Goal: Information Seeking & Learning: Compare options

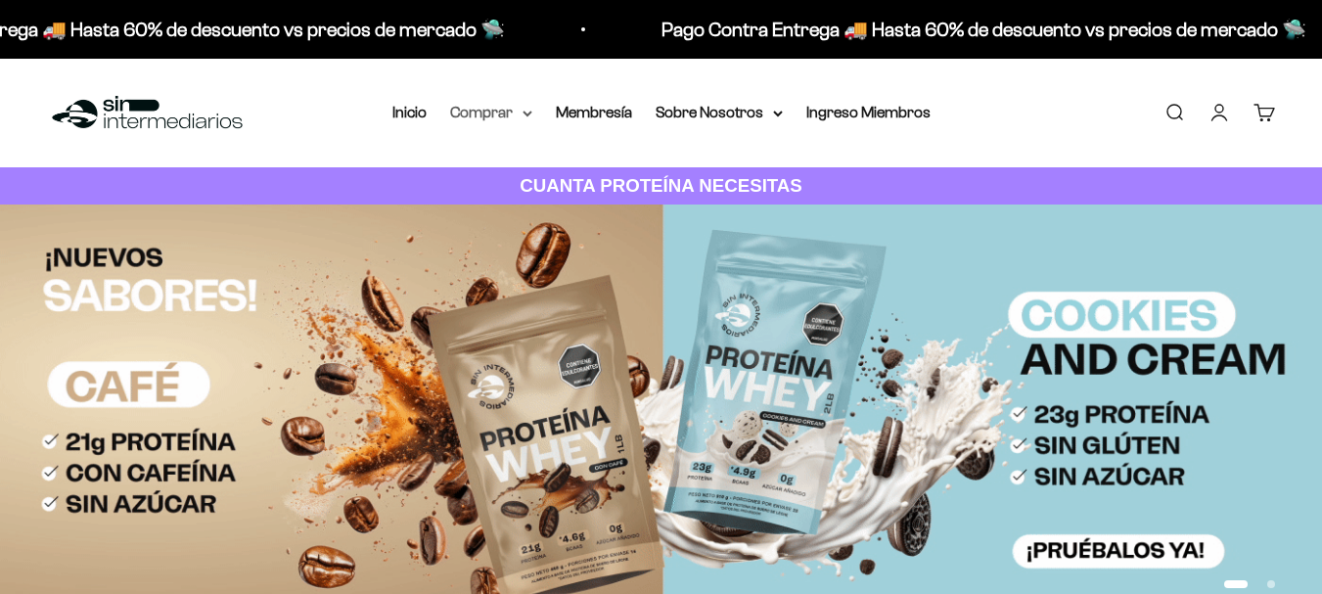
click at [492, 115] on summary "Comprar" at bounding box center [491, 112] width 82 height 25
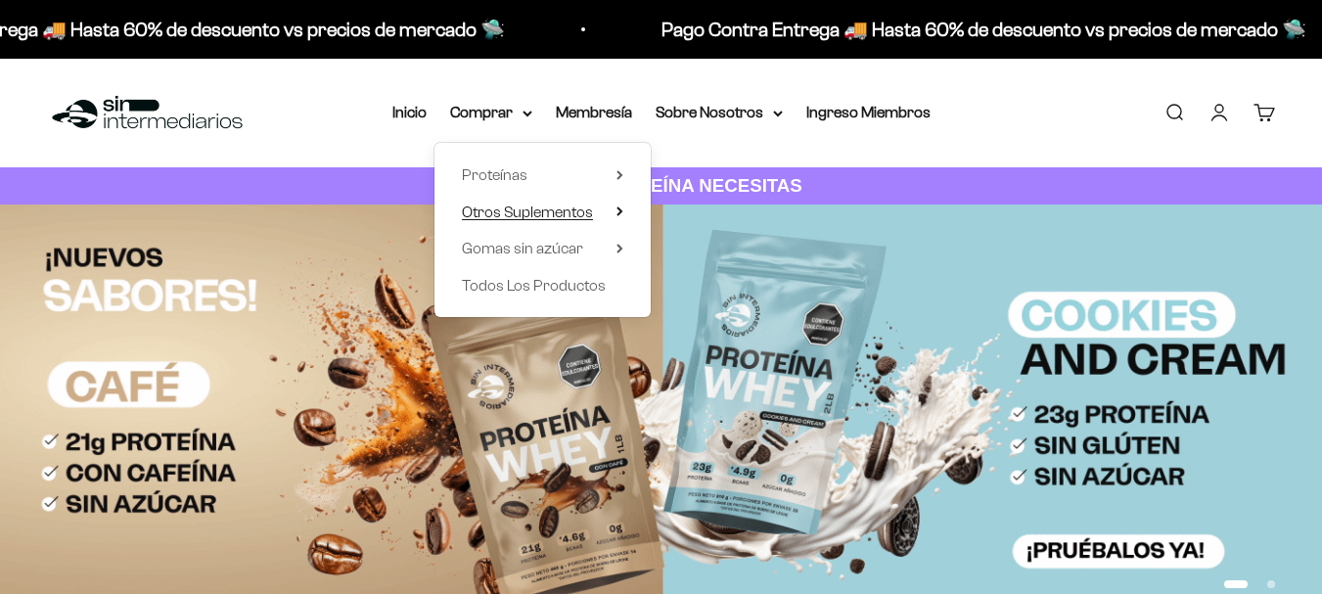
click at [600, 203] on summary "Otros Suplementos" at bounding box center [542, 212] width 161 height 25
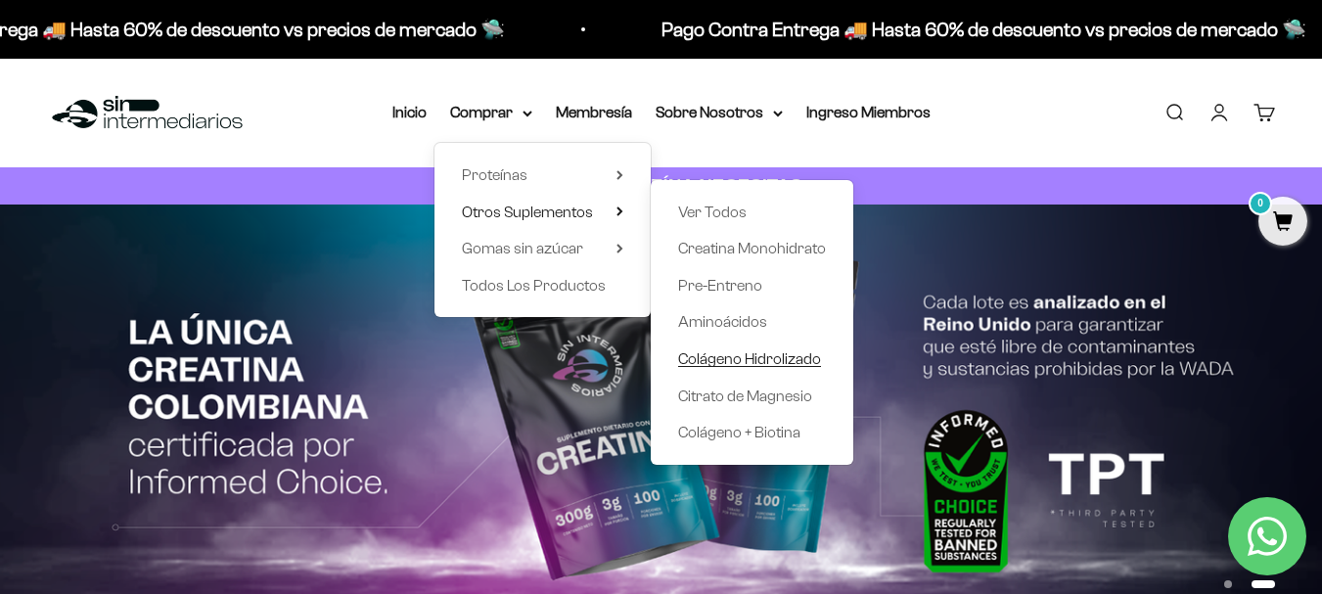
click at [742, 365] on span "Colágeno Hidrolizado" at bounding box center [749, 358] width 143 height 17
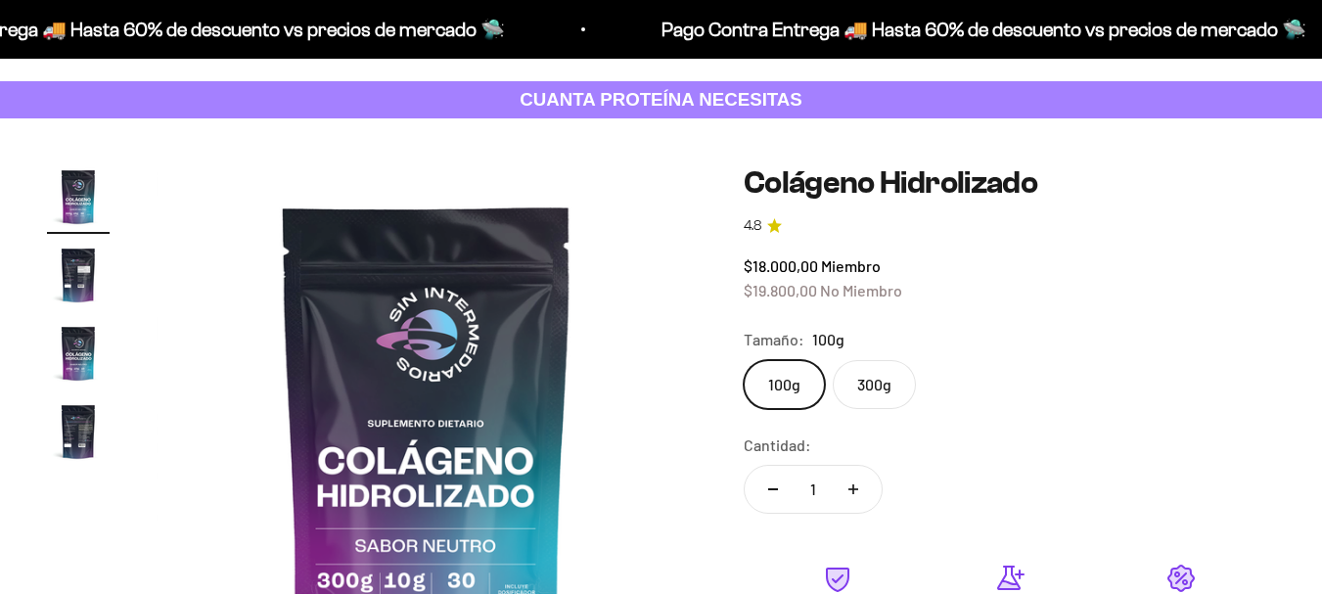
scroll to position [98, 0]
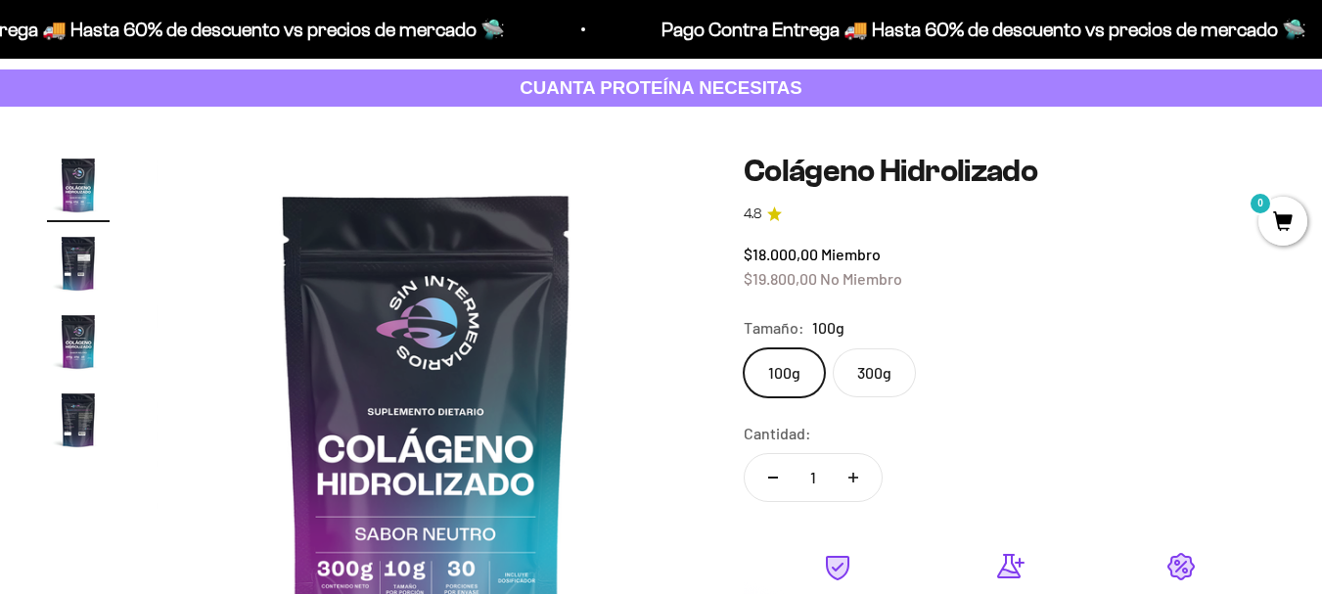
click at [875, 376] on label "300g" at bounding box center [874, 372] width 83 height 49
click at [744, 348] on input "300g" at bounding box center [743, 347] width 1 height 1
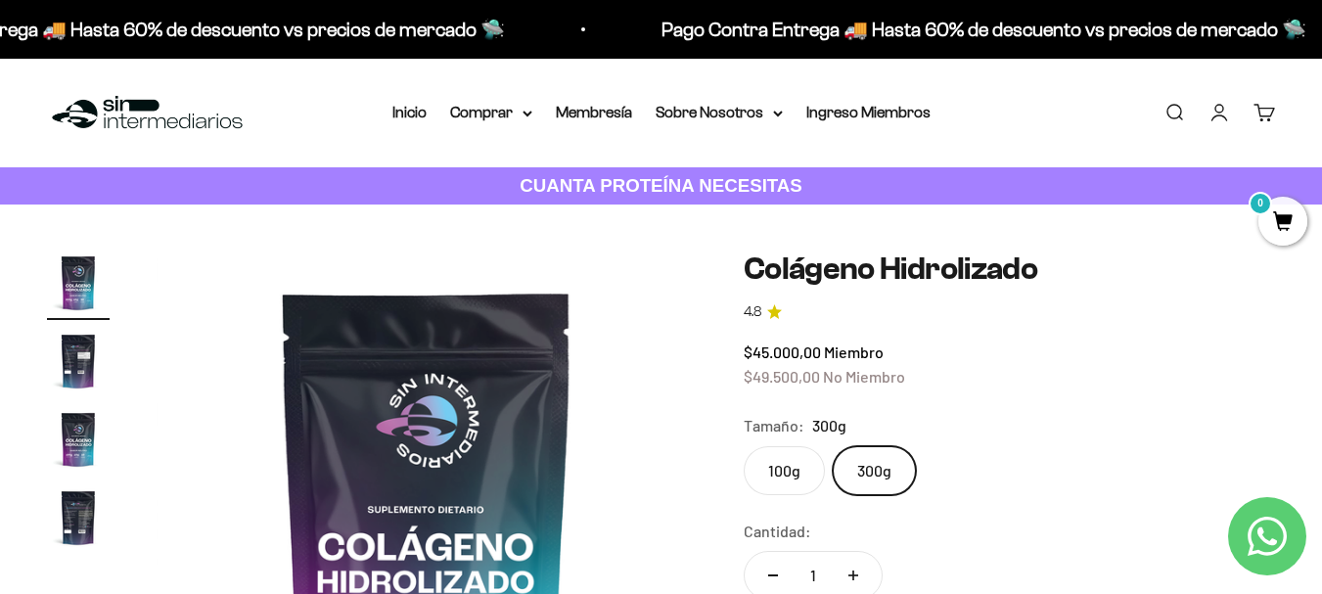
click at [501, 99] on div "Menú Buscar Inicio Comprar Proteínas Ver Todos Whey Iso Vegan Pancakes Pre-Entr…" at bounding box center [661, 113] width 1322 height 109
click at [503, 106] on summary "Comprar" at bounding box center [491, 112] width 82 height 25
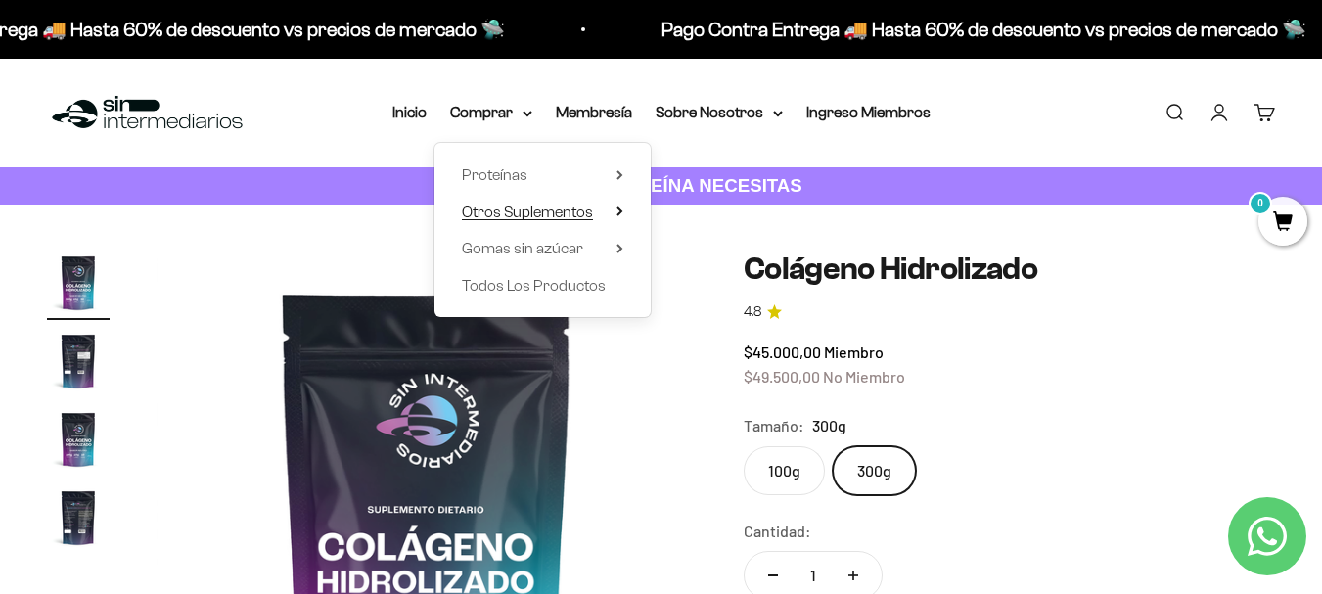
click at [606, 208] on summary "Otros Suplementos" at bounding box center [542, 212] width 161 height 25
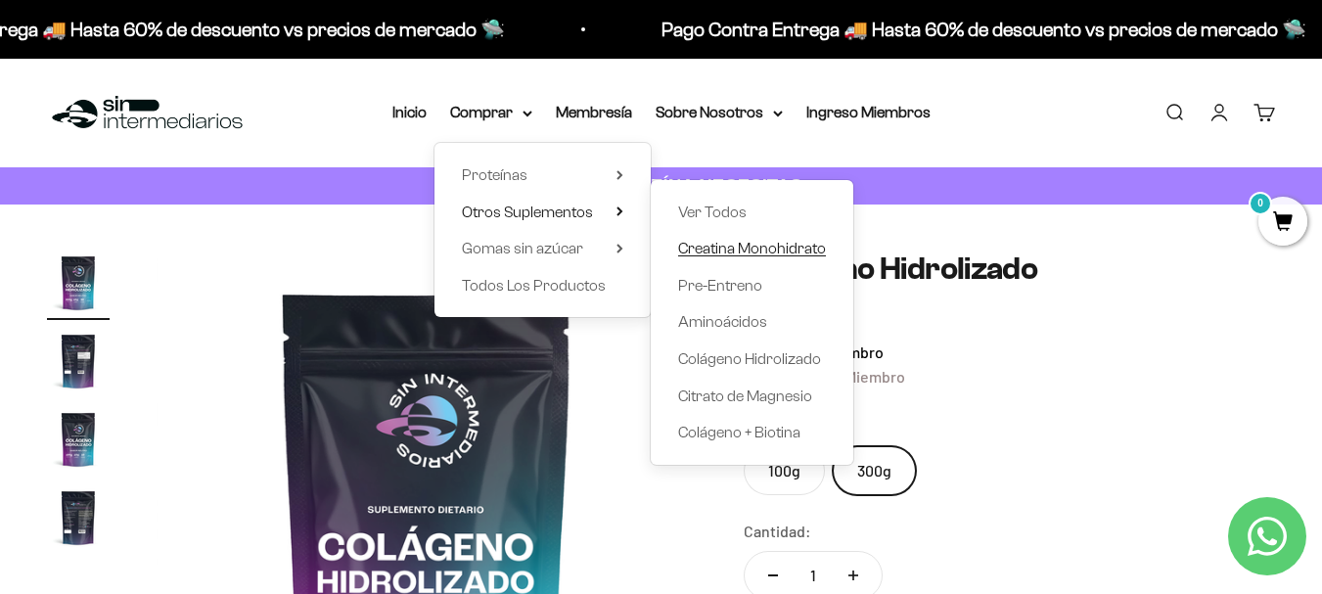
click at [729, 241] on span "Creatina Monohidrato" at bounding box center [752, 248] width 148 height 17
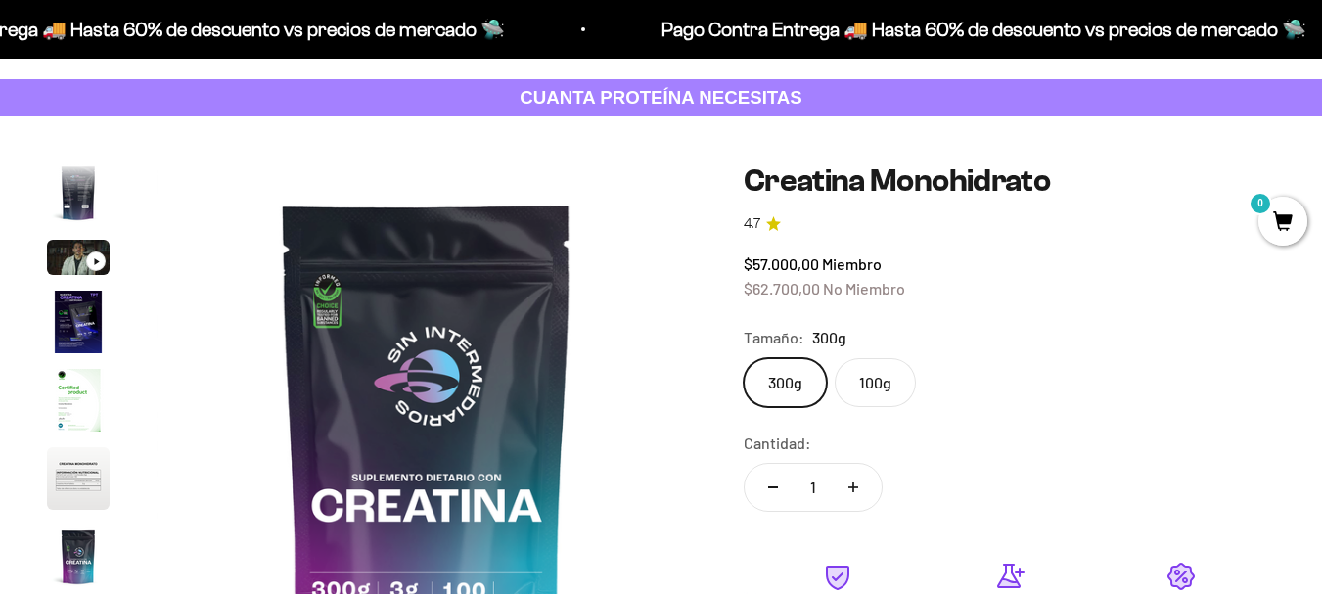
scroll to position [98, 0]
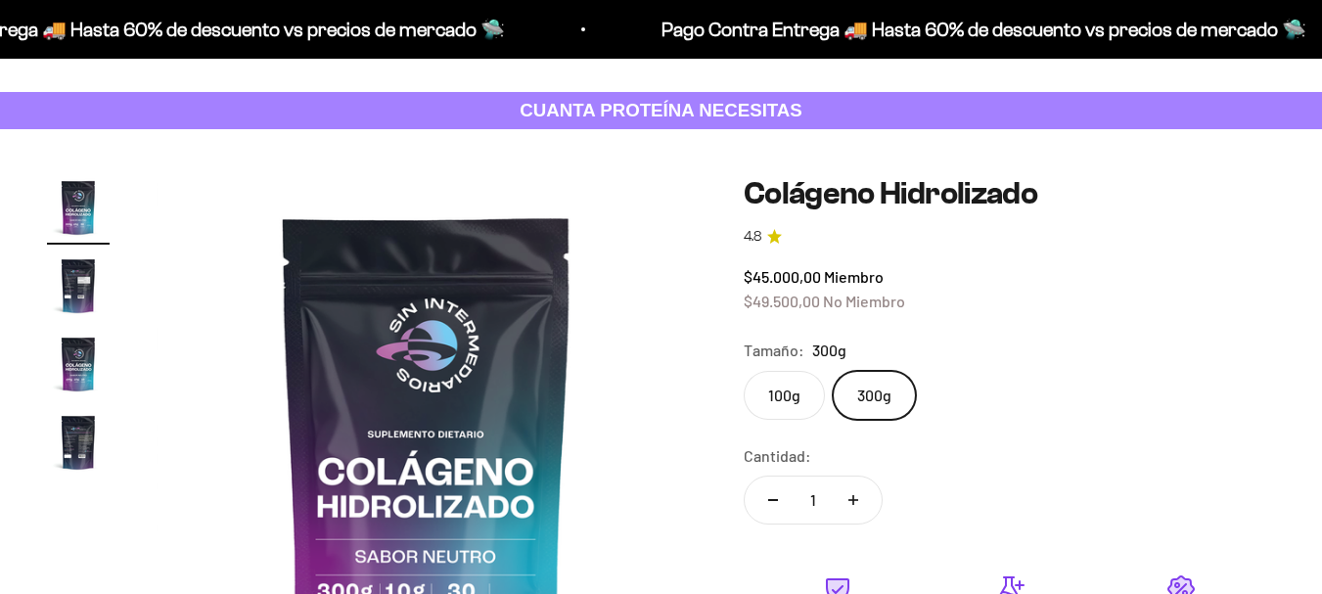
scroll to position [98, 0]
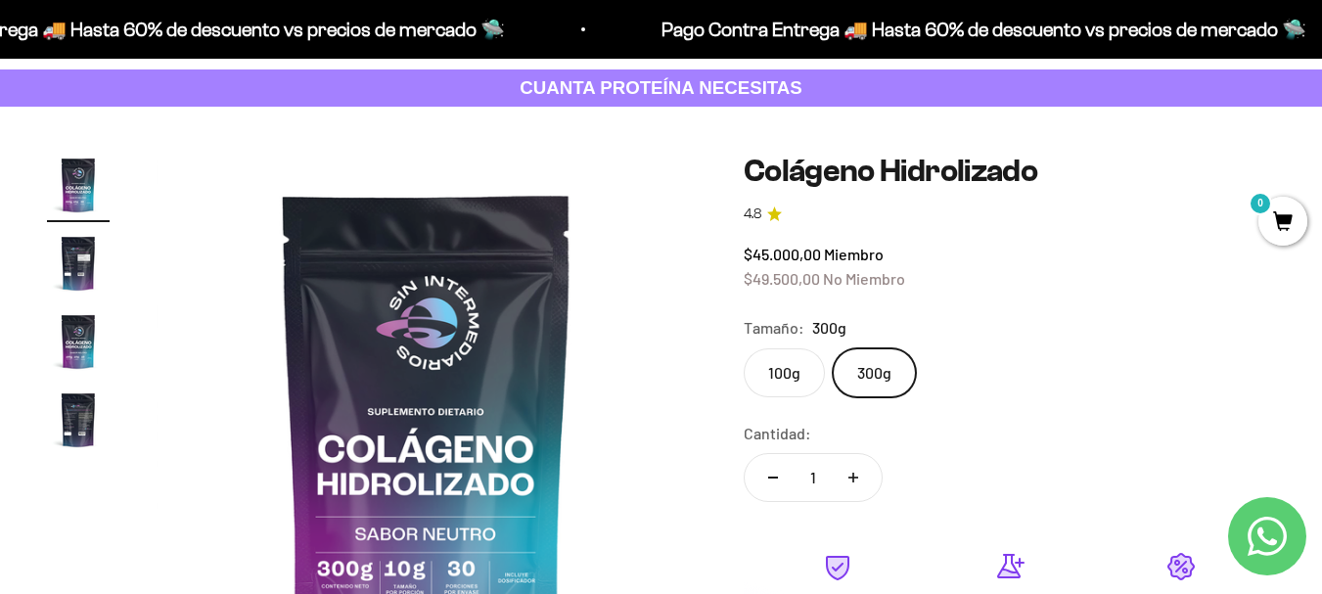
click at [621, 151] on div "Zoom Ir al artículo 1 Ir al artículo 2 Ir al artículo 3 Ir al artículo 4 Coláge…" at bounding box center [661, 480] width 1322 height 746
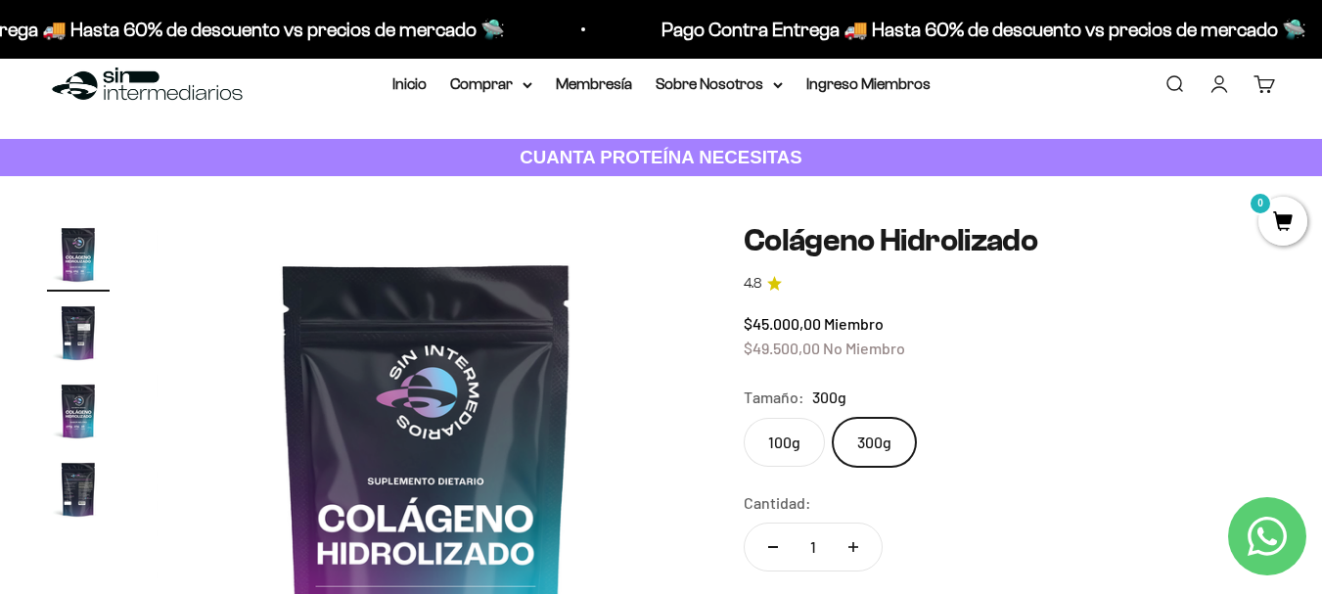
scroll to position [0, 0]
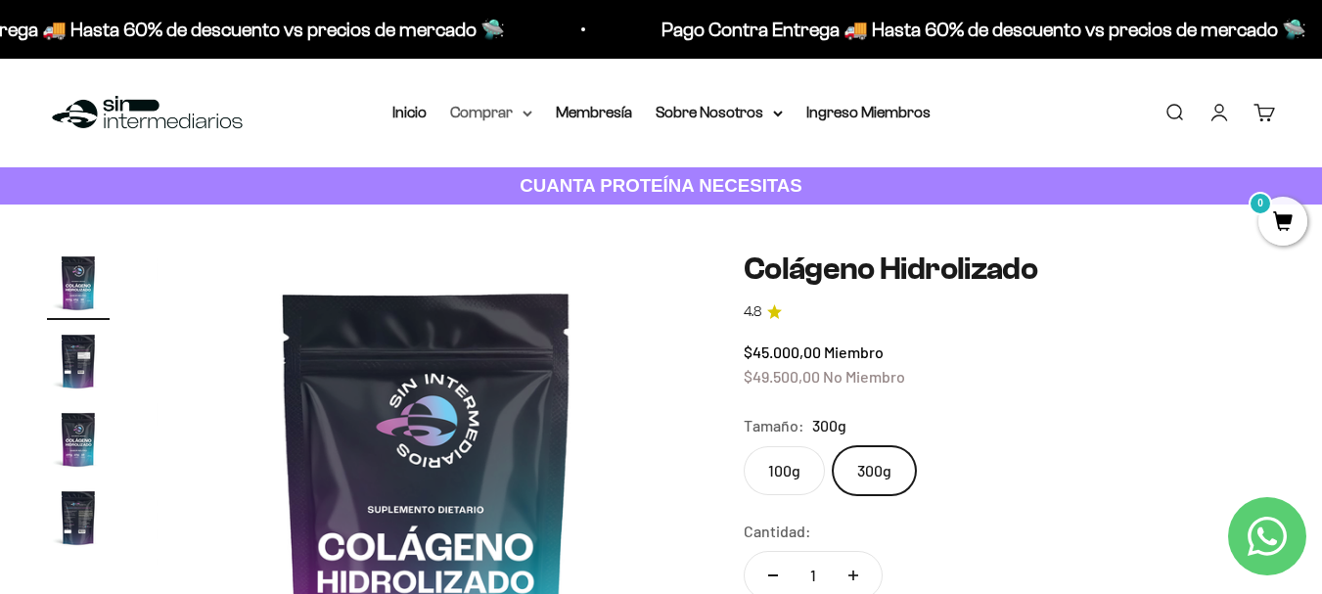
click at [509, 119] on summary "Comprar" at bounding box center [491, 112] width 82 height 25
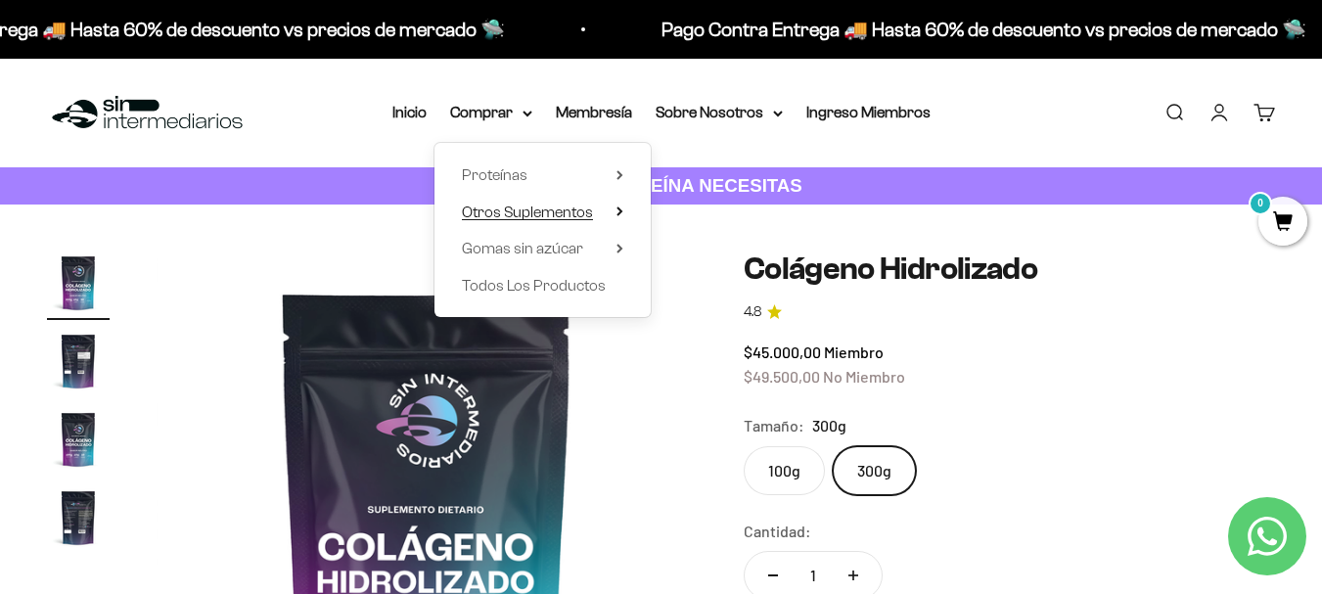
click at [596, 214] on summary "Otros Suplementos" at bounding box center [542, 212] width 161 height 25
click at [615, 179] on summary "Proteínas" at bounding box center [542, 174] width 161 height 25
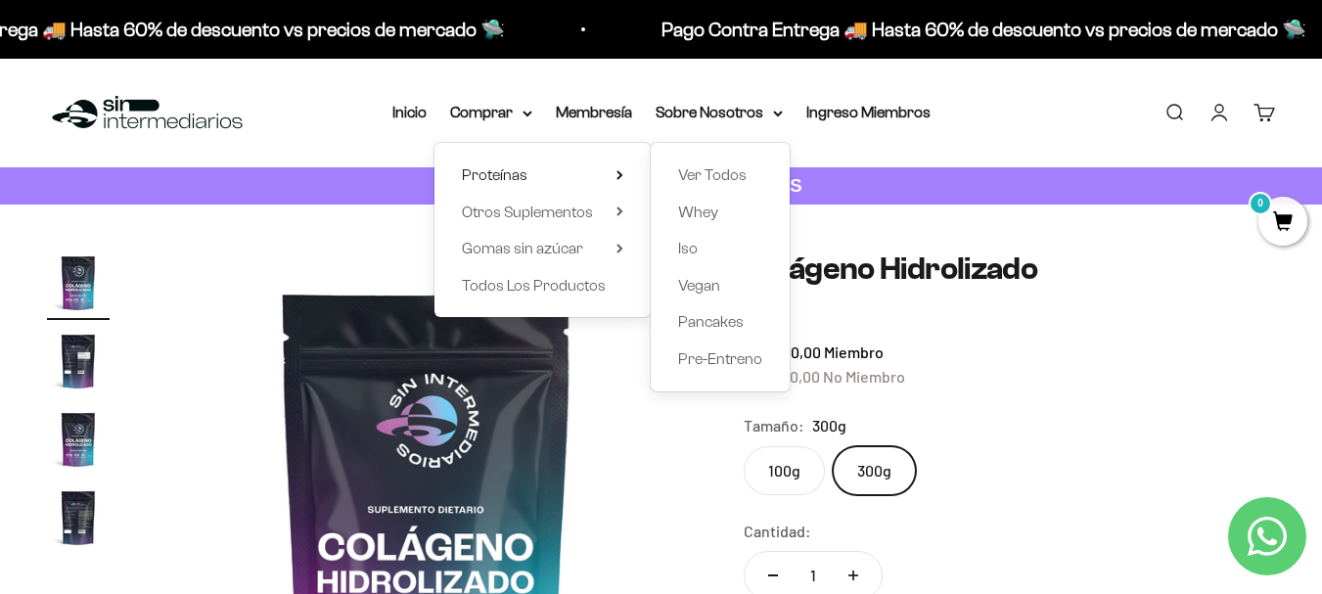
click at [677, 246] on div "Ver Todos Whey Iso Vegan Pancakes Pre-Entreno" at bounding box center [720, 267] width 139 height 249
click at [683, 247] on span "Iso" at bounding box center [688, 248] width 20 height 17
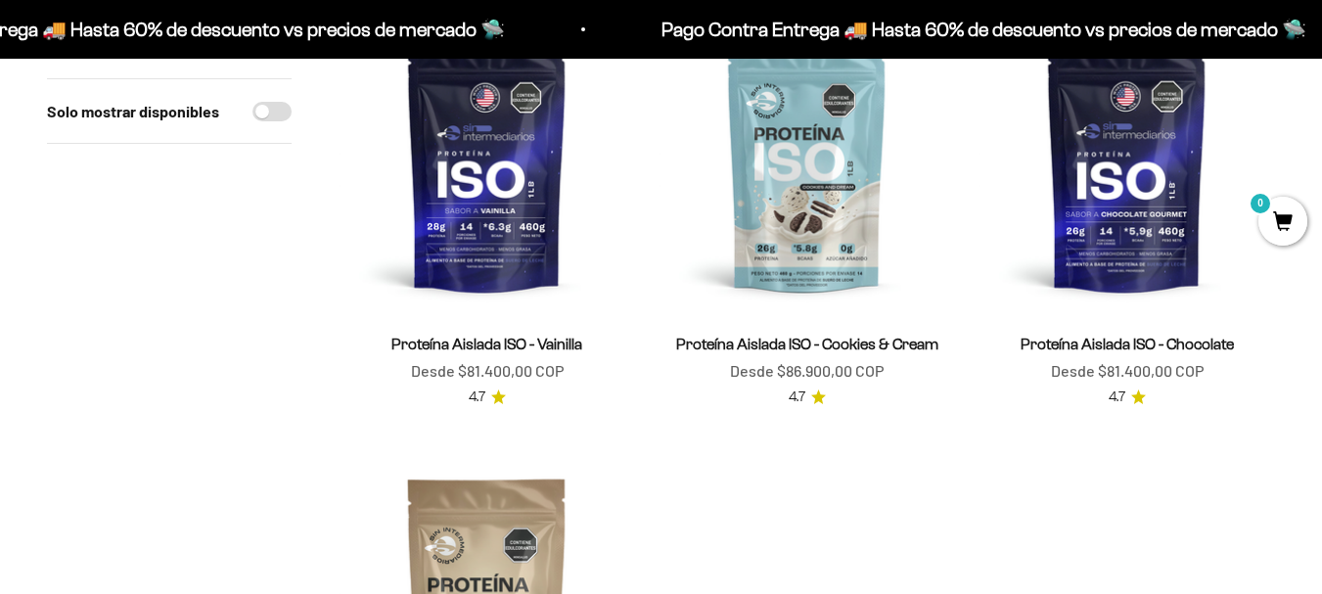
scroll to position [391, 0]
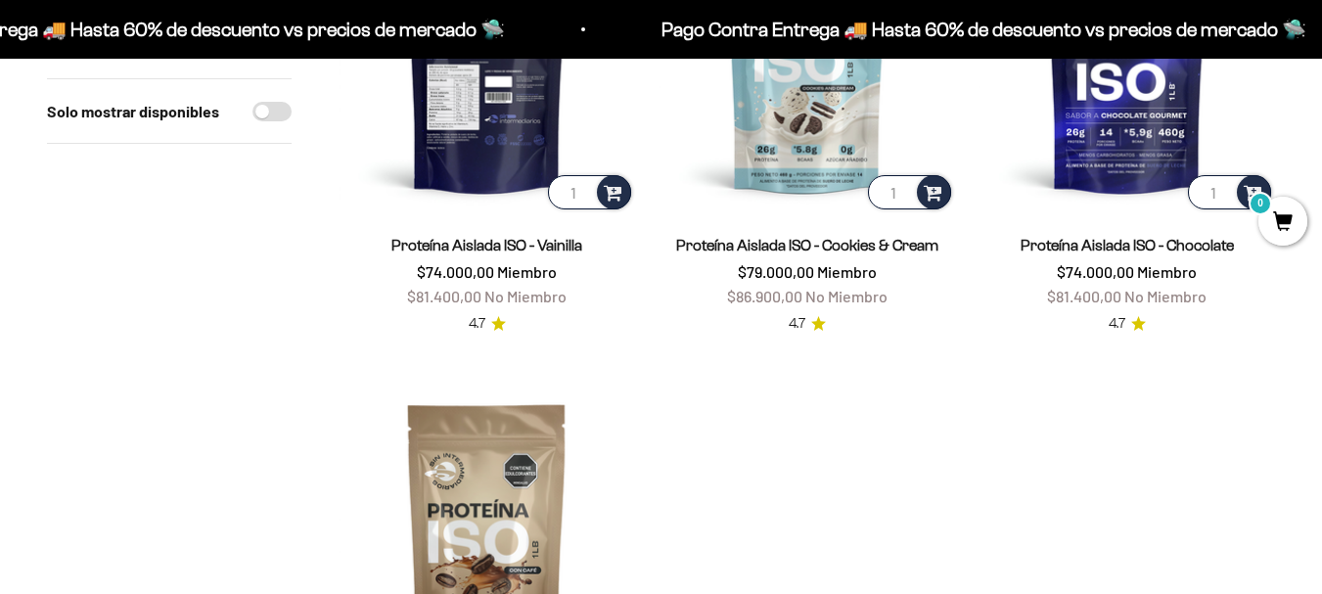
click at [502, 158] on img at bounding box center [487, 65] width 296 height 296
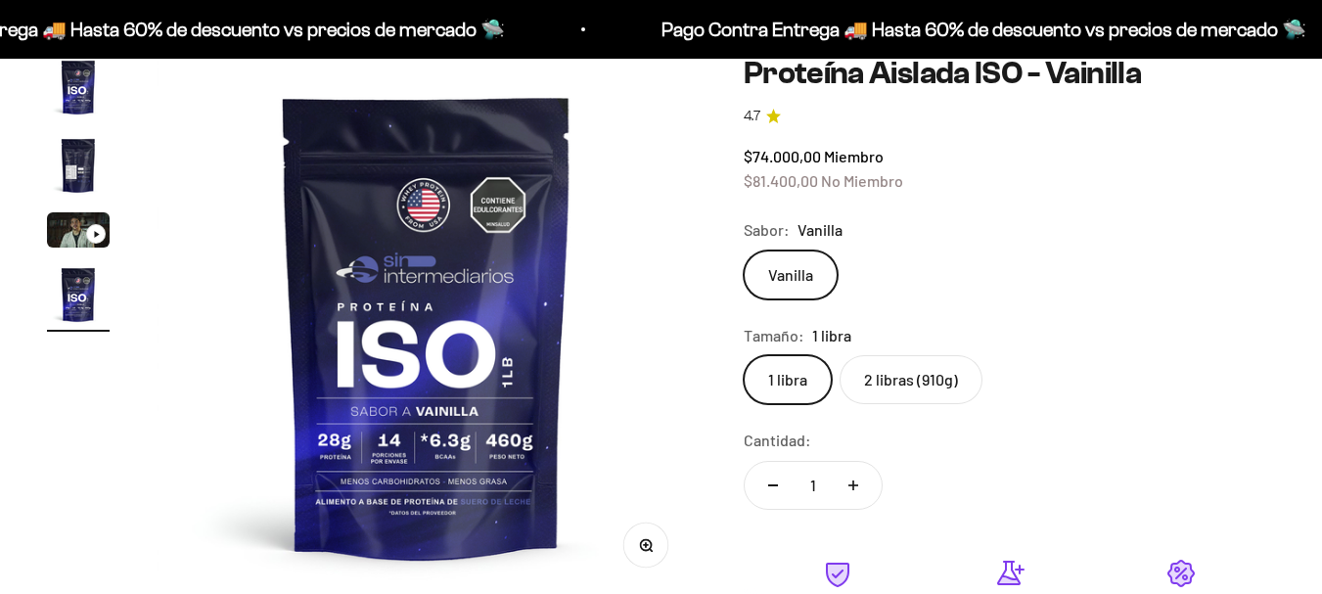
scroll to position [0, 1654]
click at [865, 381] on label "2 libras (910g)" at bounding box center [910, 379] width 143 height 49
click at [744, 355] on input "2 libras (910g)" at bounding box center [743, 354] width 1 height 1
